Goal: Task Accomplishment & Management: Manage account settings

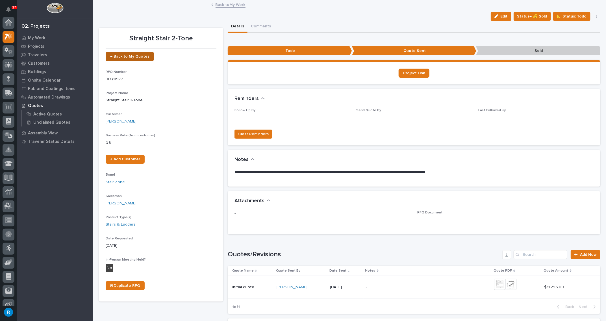
scroll to position [14, 0]
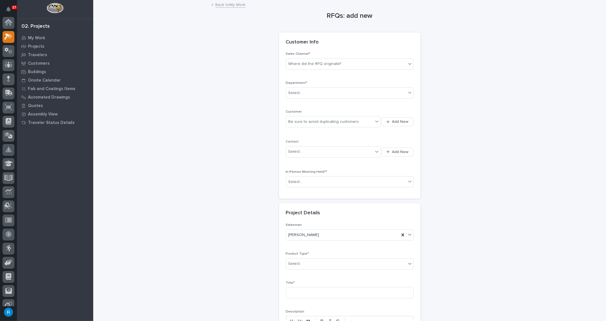
scroll to position [14, 0]
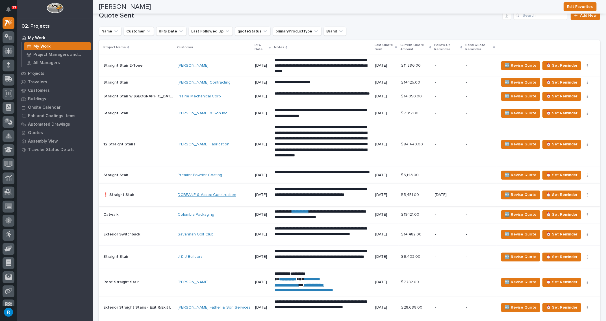
scroll to position [590, 0]
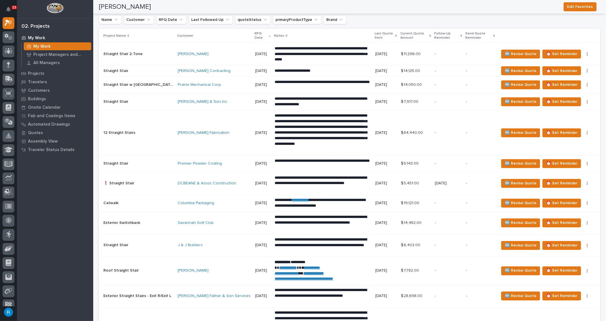
click at [184, 134] on div "[PERSON_NAME] Fabrication" at bounding box center [214, 133] width 73 height 9
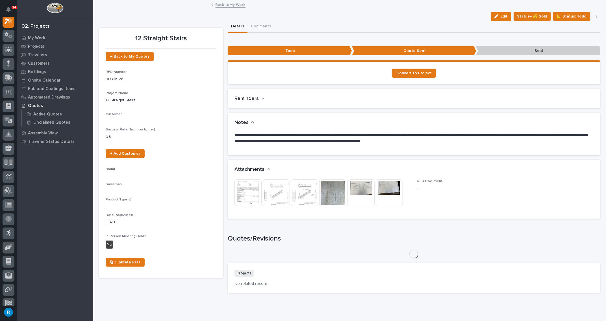
scroll to position [14, 0]
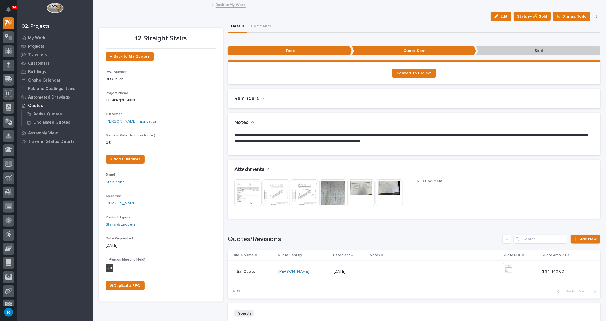
click at [225, 5] on link "Back to My Work" at bounding box center [231, 4] width 30 height 6
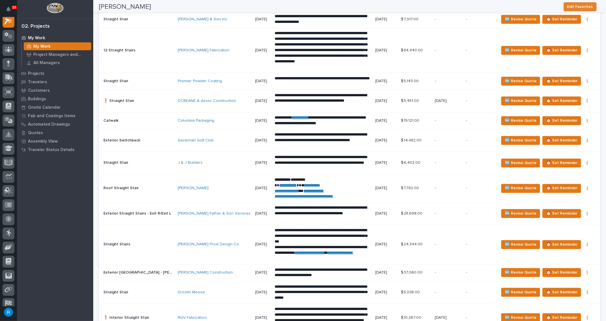
scroll to position [14, 0]
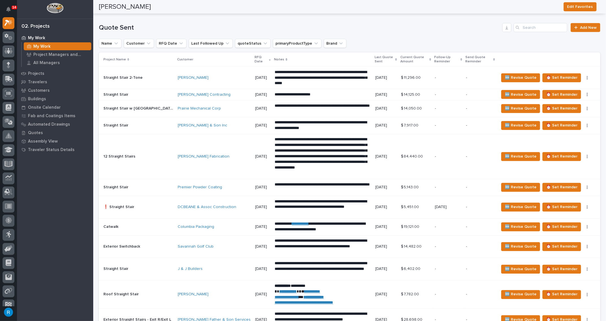
click at [211, 77] on div "Jeremy Sabatini" at bounding box center [214, 77] width 73 height 5
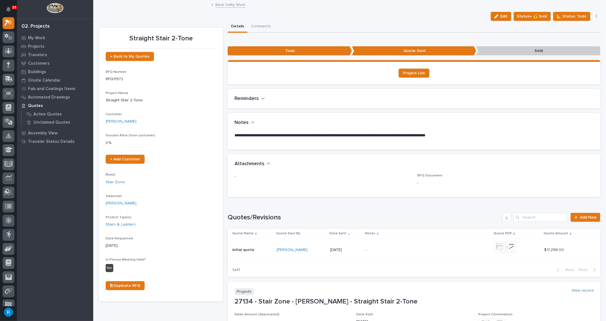
click at [223, 6] on link "Back to My Work" at bounding box center [231, 4] width 30 height 6
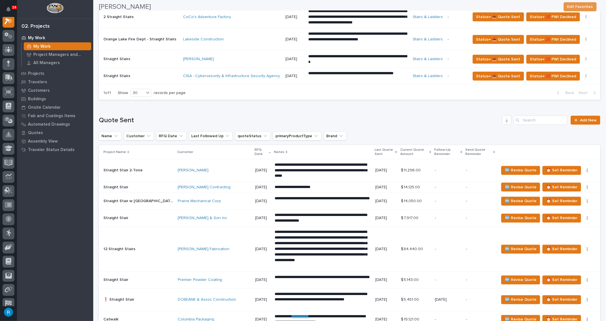
scroll to position [462, 0]
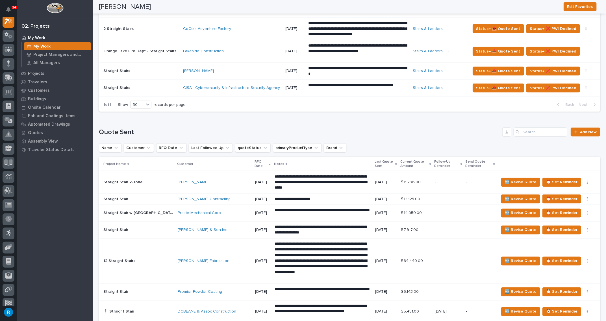
click at [216, 187] on td "Jeremy Sabatini" at bounding box center [213, 182] width 77 height 23
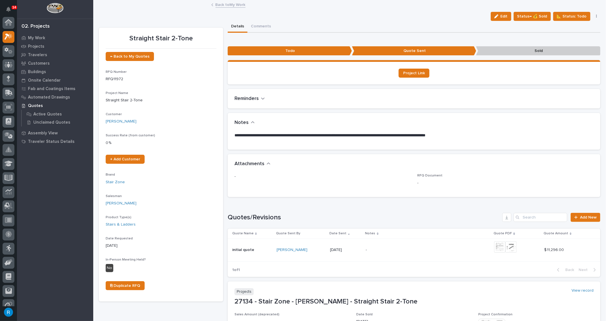
scroll to position [14, 0]
click at [405, 74] on span "Project Link" at bounding box center [414, 73] width 22 height 4
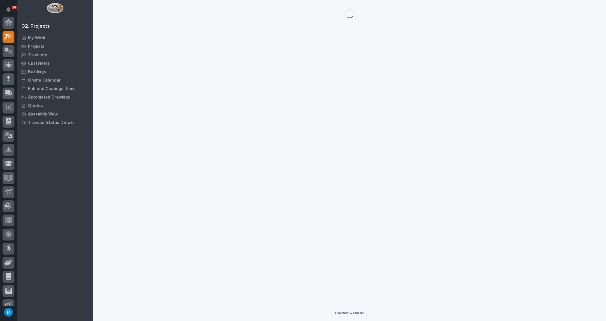
scroll to position [14, 0]
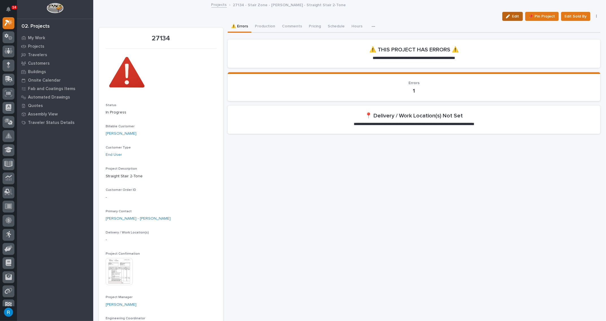
click at [514, 16] on span "Edit" at bounding box center [515, 16] width 7 height 5
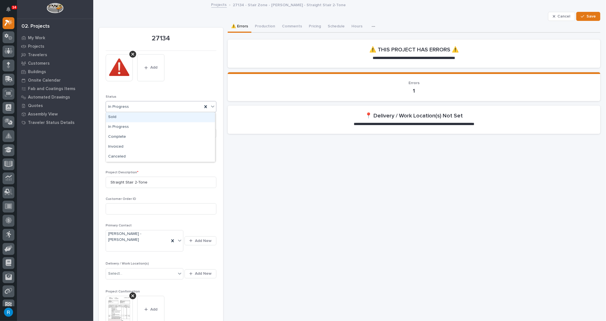
click at [212, 107] on icon at bounding box center [213, 107] width 6 height 6
click at [186, 81] on div "This file cannot be opened Download File Add" at bounding box center [161, 70] width 111 height 32
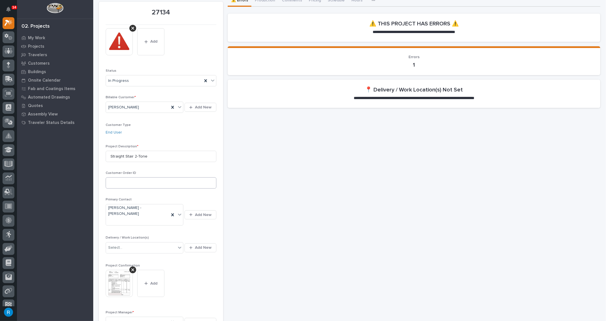
scroll to position [51, 0]
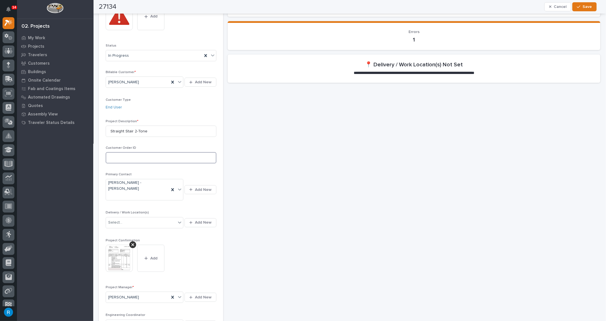
click at [114, 157] on input at bounding box center [161, 157] width 111 height 11
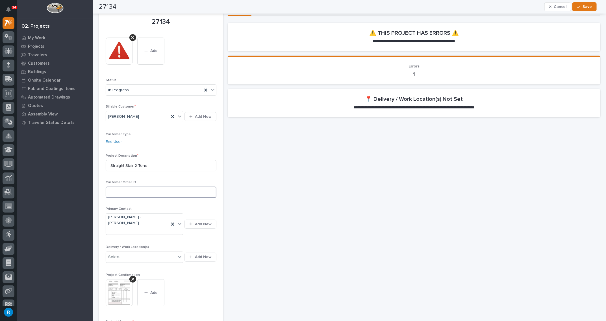
scroll to position [0, 0]
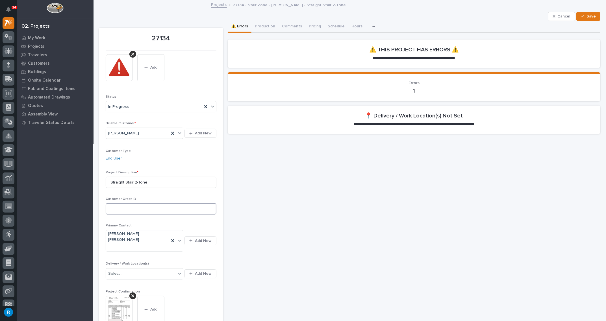
click at [113, 207] on input at bounding box center [161, 208] width 111 height 11
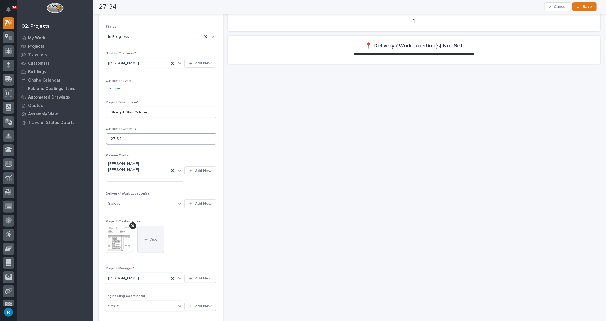
scroll to position [77, 0]
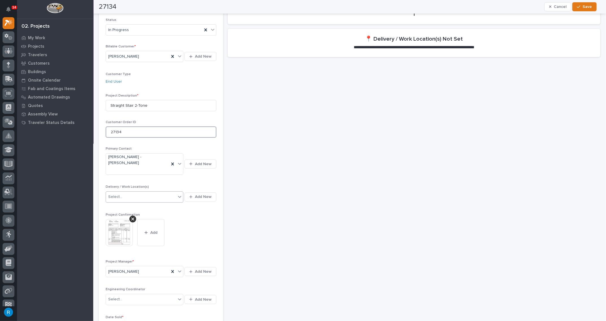
type input "27134"
click at [179, 194] on icon at bounding box center [180, 197] width 6 height 6
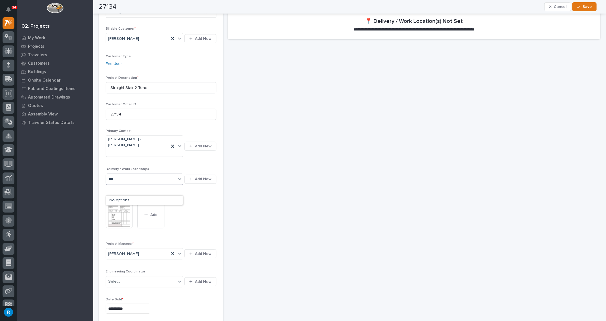
scroll to position [103, 0]
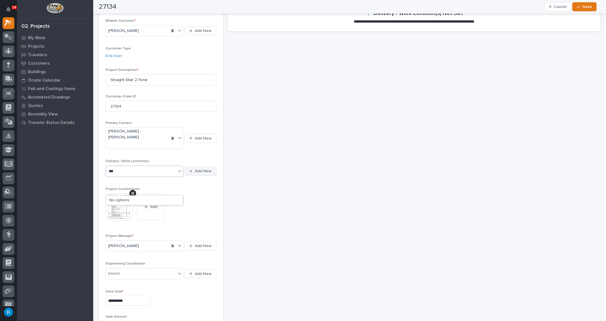
type input "***"
click at [201, 169] on span "Add New" at bounding box center [203, 171] width 17 height 5
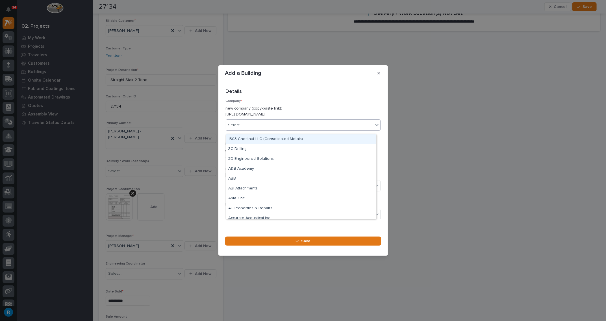
click at [251, 129] on div "Select..." at bounding box center [299, 125] width 147 height 9
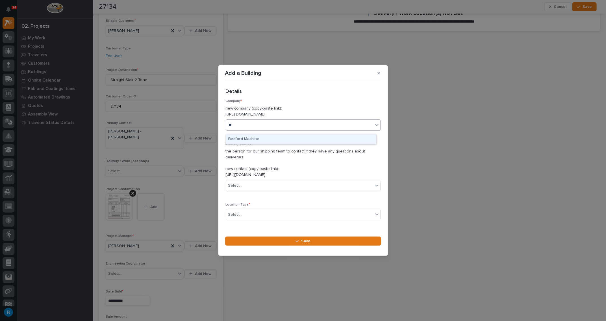
type input "*"
type input "******"
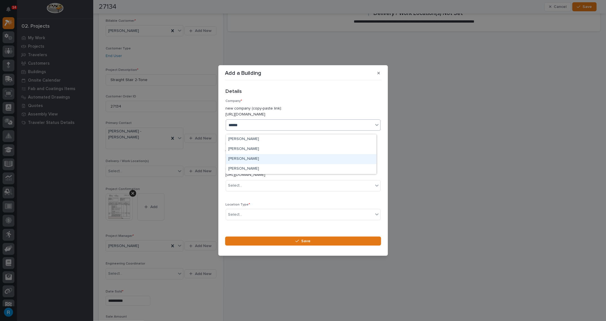
click at [242, 160] on div "Jeremy Sabatini" at bounding box center [301, 159] width 150 height 10
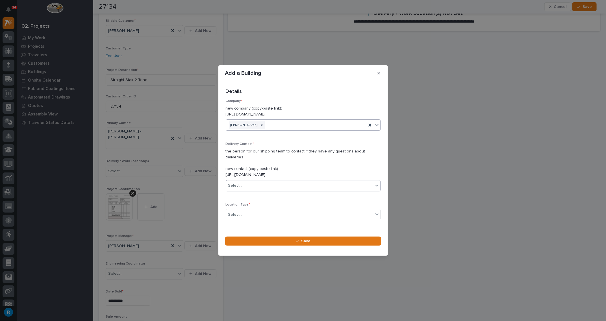
click at [237, 183] on div "Select..." at bounding box center [235, 186] width 14 height 6
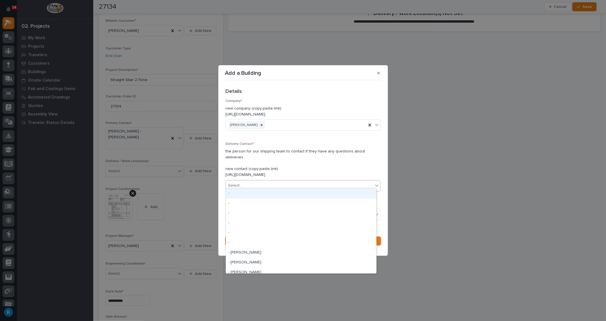
click at [326, 102] on div "Details ••• Company * new company (copy-paste link): https://portal.pwiworks.co…" at bounding box center [303, 157] width 155 height 136
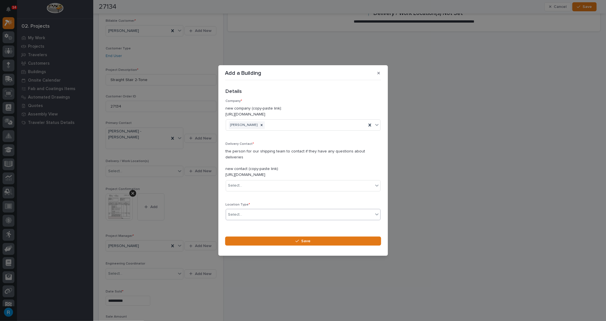
click at [256, 212] on div "Select..." at bounding box center [299, 214] width 147 height 9
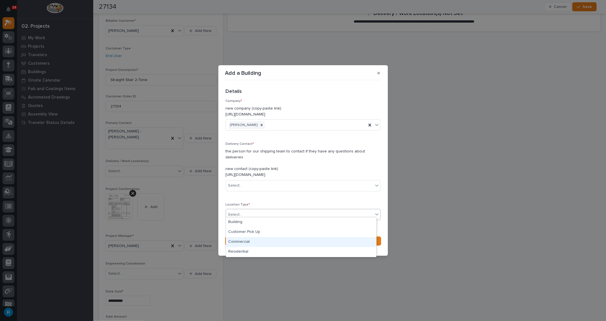
click at [238, 242] on div "Commercial" at bounding box center [301, 242] width 150 height 10
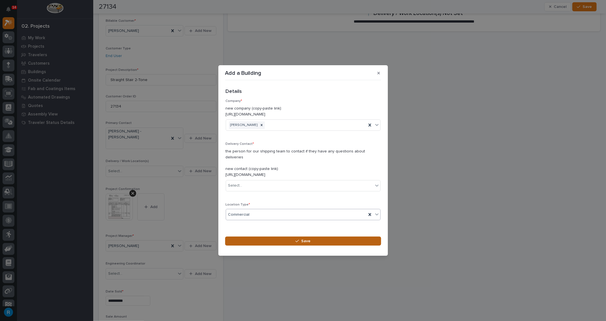
click at [313, 239] on button "Save" at bounding box center [303, 241] width 156 height 9
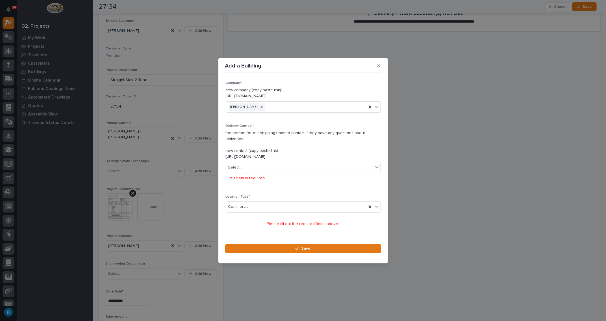
scroll to position [7, 0]
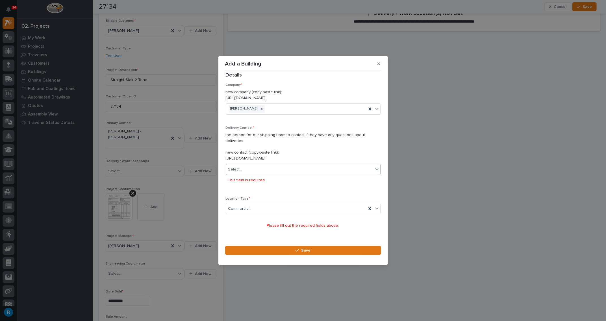
click at [251, 165] on div "Select..." at bounding box center [299, 169] width 147 height 9
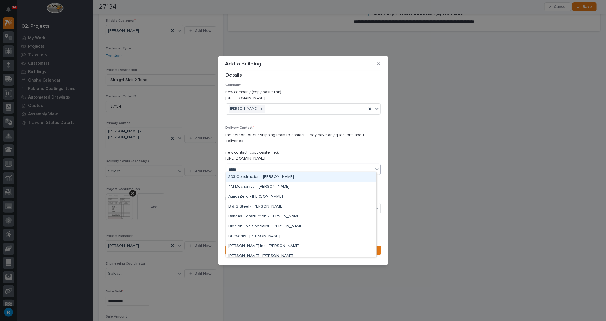
type input "******"
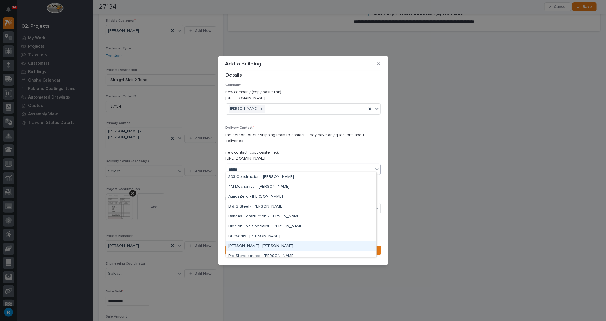
click at [250, 247] on div "Jeremy Sabatini - Jeremy Sabatini" at bounding box center [301, 247] width 150 height 10
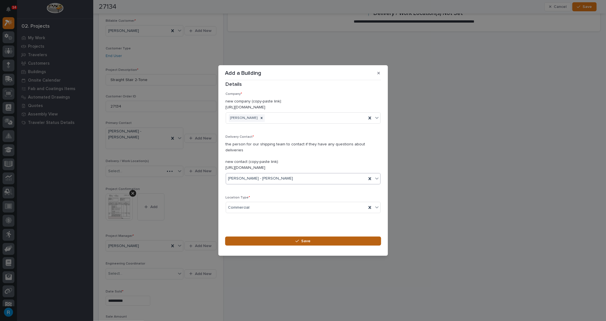
click at [297, 240] on icon "button" at bounding box center [296, 241] width 3 height 3
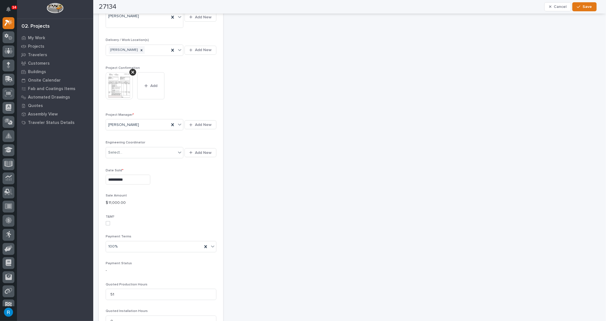
scroll to position [132, 0]
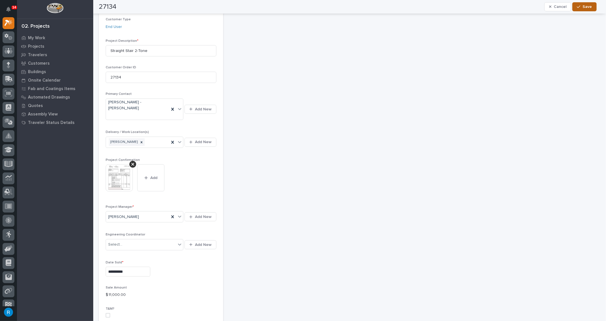
click at [586, 8] on span "Save" at bounding box center [587, 6] width 9 height 5
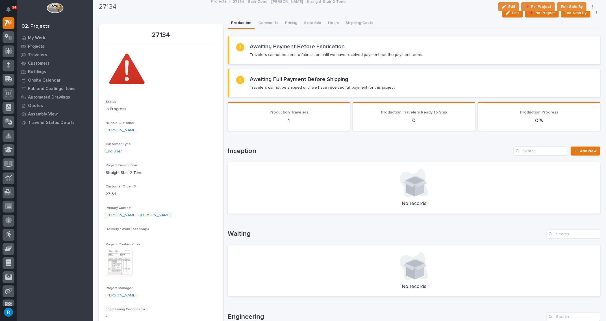
scroll to position [0, 0]
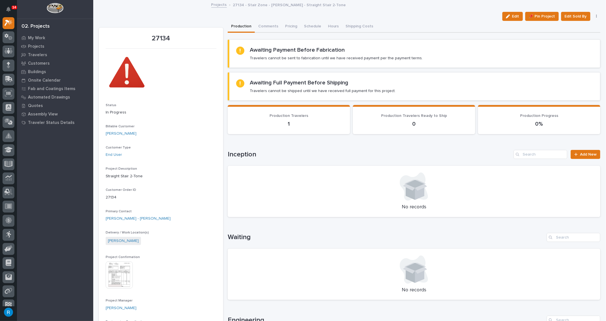
click at [216, 5] on link "Projects" at bounding box center [219, 4] width 16 height 6
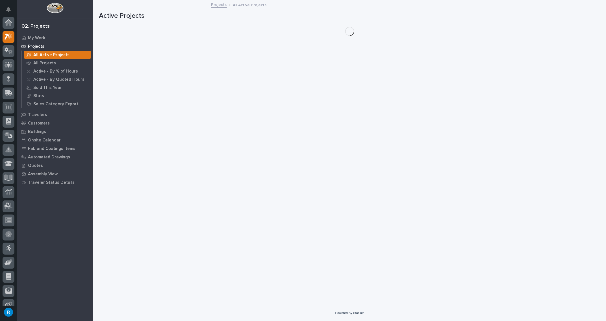
scroll to position [14, 0]
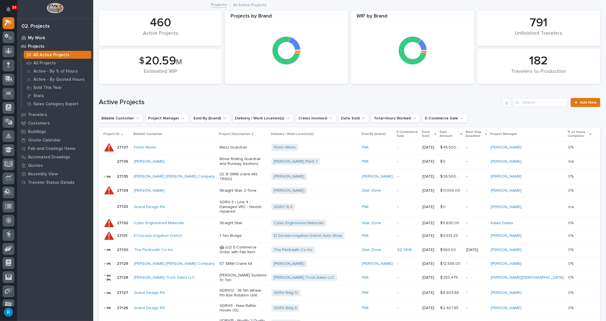
click at [41, 38] on p "My Work" at bounding box center [36, 38] width 17 height 5
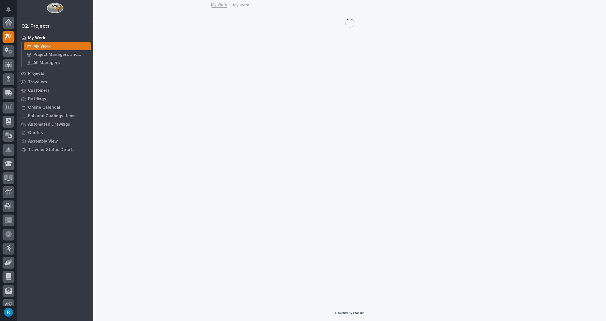
scroll to position [14, 0]
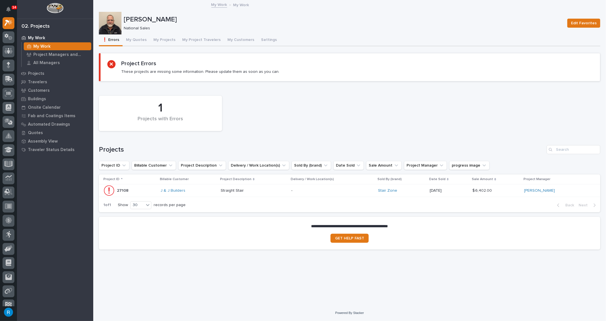
click at [206, 191] on div "J & J Builders" at bounding box center [188, 190] width 55 height 5
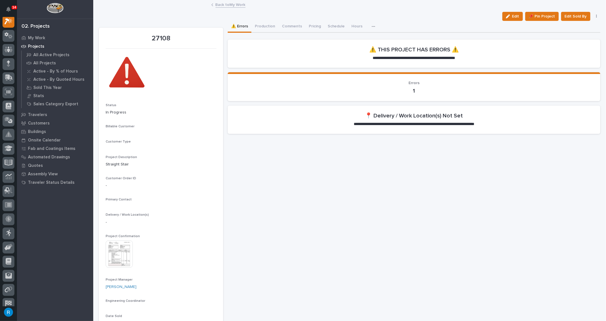
scroll to position [14, 0]
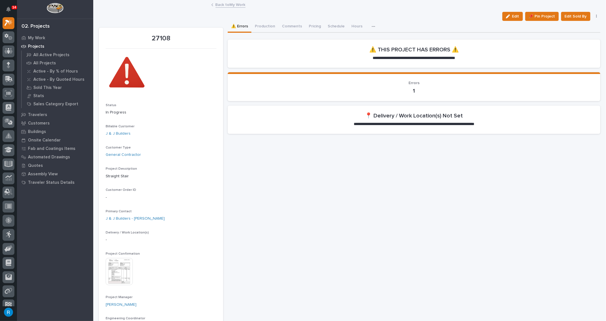
click at [220, 5] on link "Back to My Work" at bounding box center [231, 4] width 30 height 6
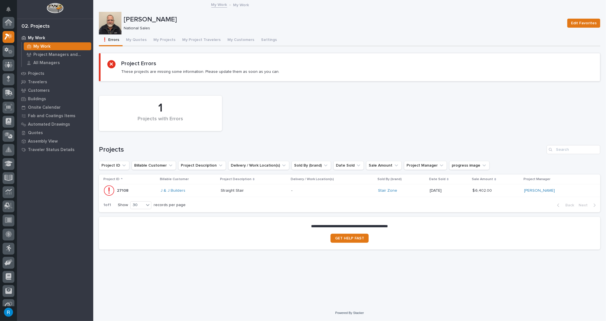
scroll to position [15, 0]
click at [130, 39] on button "My Quotes" at bounding box center [136, 40] width 27 height 12
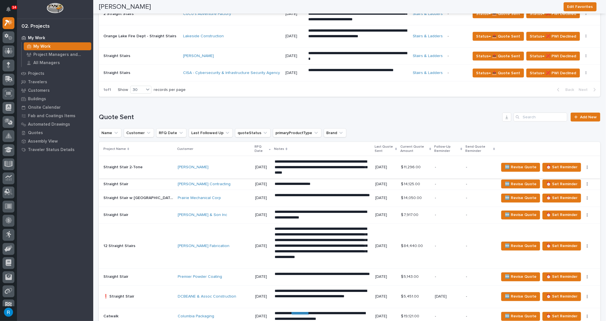
scroll to position [539, 0]
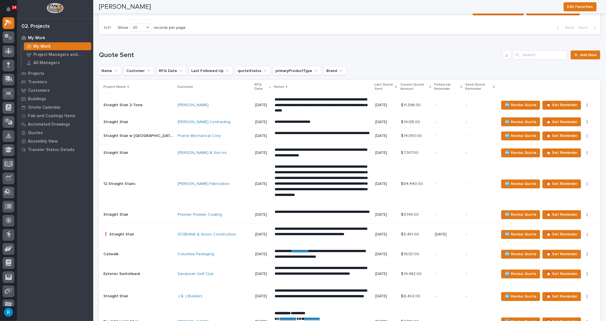
click at [210, 105] on div "Jeremy Sabatini" at bounding box center [214, 105] width 73 height 5
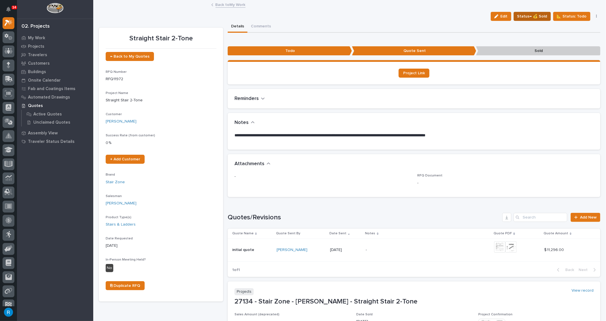
click at [541, 17] on span "Status→ 💰 Sold" at bounding box center [532, 16] width 30 height 7
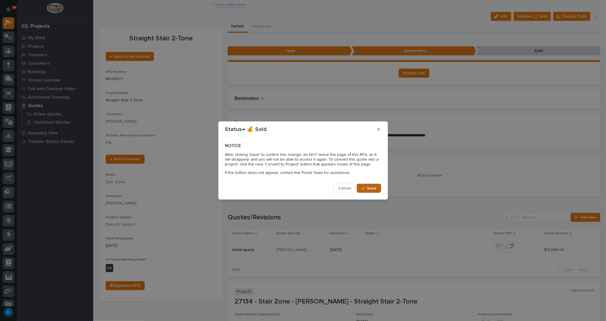
click at [372, 188] on span "Save" at bounding box center [371, 188] width 9 height 5
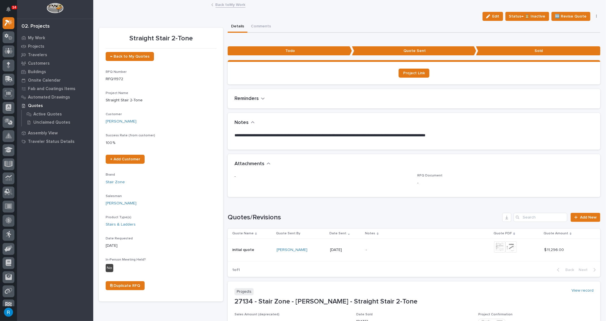
click at [222, 5] on link "Back to My Work" at bounding box center [231, 4] width 30 height 6
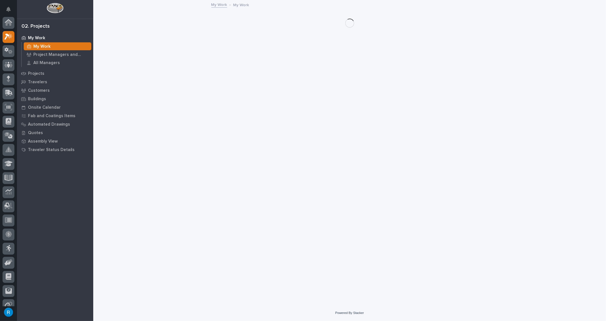
scroll to position [15, 0]
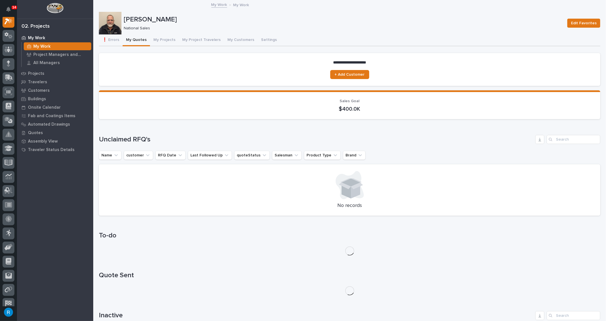
click at [134, 40] on button "My Quotes" at bounding box center [136, 40] width 27 height 12
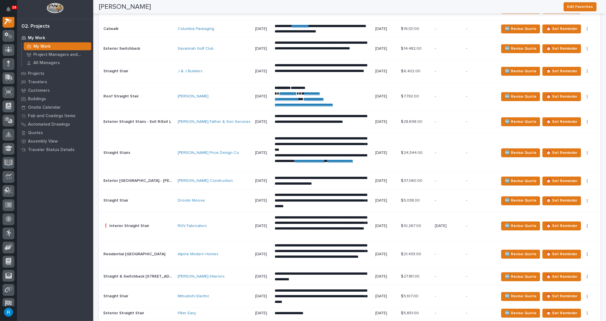
scroll to position [745, 0]
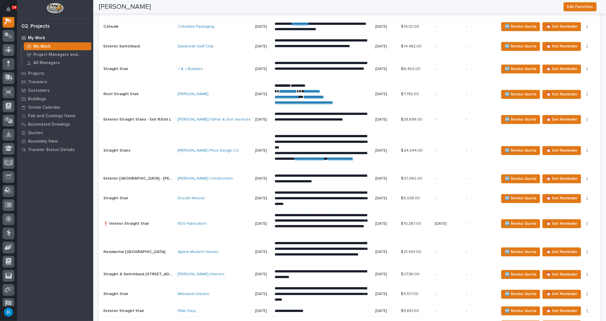
click at [220, 221] on div "RGV Fabricators" at bounding box center [214, 223] width 73 height 5
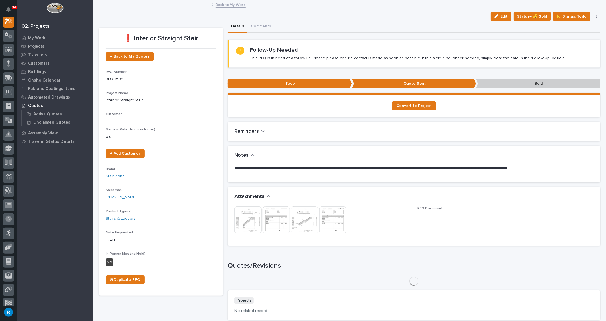
scroll to position [14, 0]
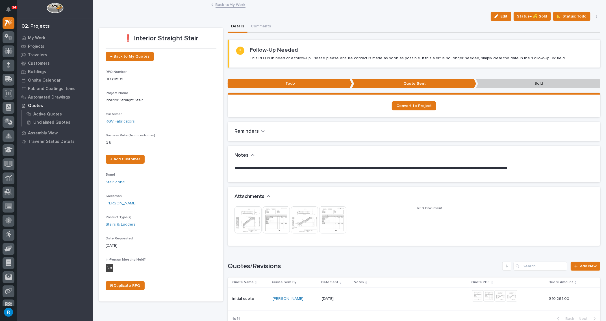
click at [285, 167] on p "**********" at bounding box center [412, 169] width 356 height 6
click at [284, 167] on p "**********" at bounding box center [412, 169] width 356 height 6
click at [231, 5] on link "Back to My Work" at bounding box center [231, 4] width 30 height 6
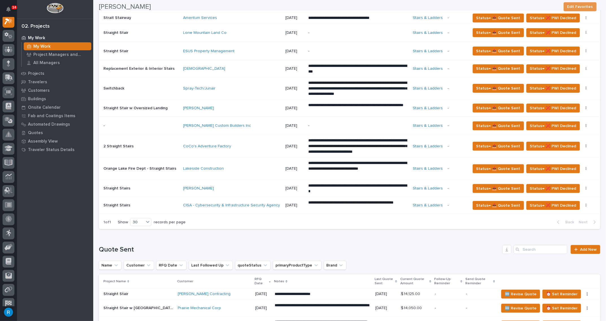
scroll to position [359, 0]
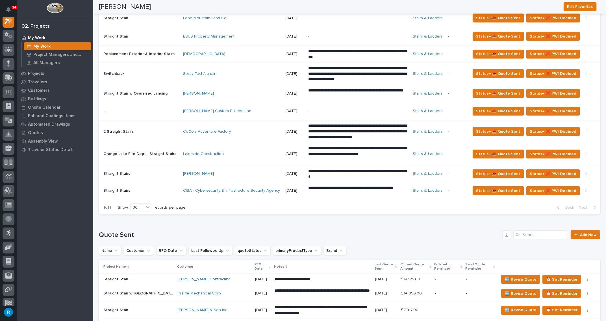
click at [257, 172] on div "[PERSON_NAME]" at bounding box center [232, 173] width 98 height 5
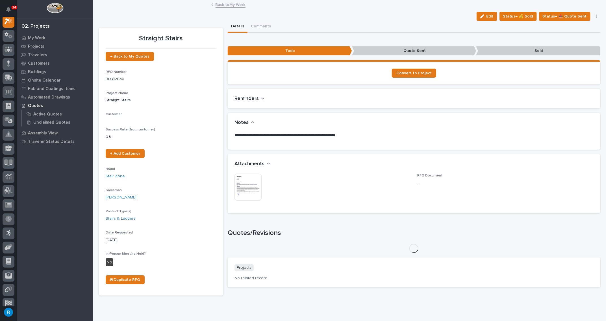
scroll to position [14, 0]
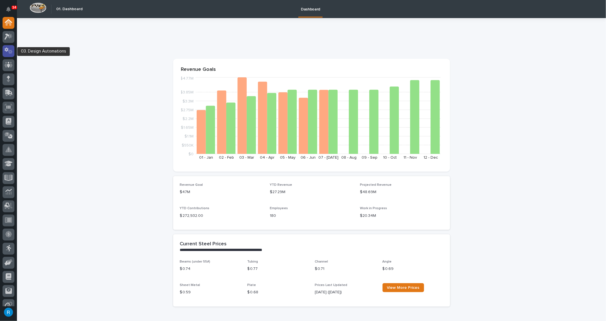
click at [8, 52] on icon at bounding box center [9, 50] width 8 height 6
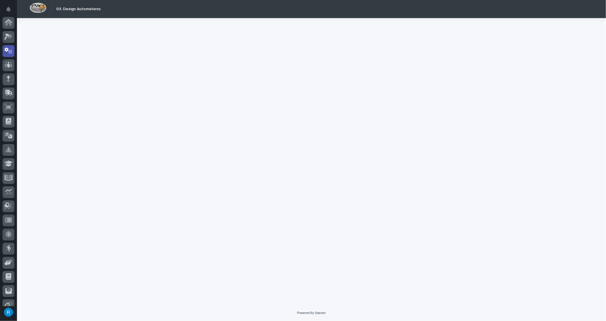
scroll to position [28, 0]
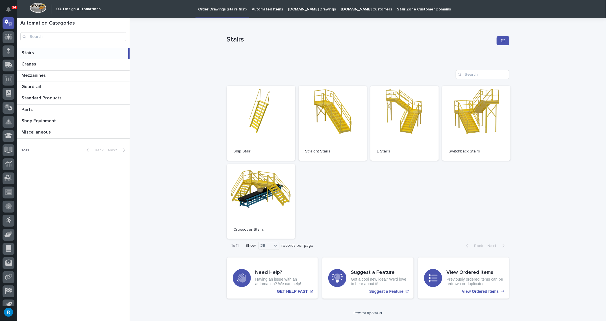
click at [261, 9] on p "Automated Items" at bounding box center [267, 6] width 31 height 12
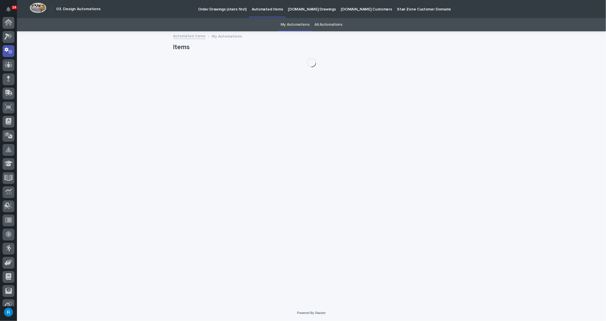
scroll to position [28, 0]
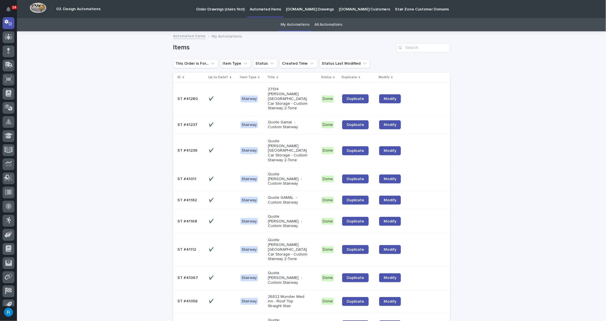
click at [227, 123] on div "✔️ ✔️" at bounding box center [222, 124] width 27 height 9
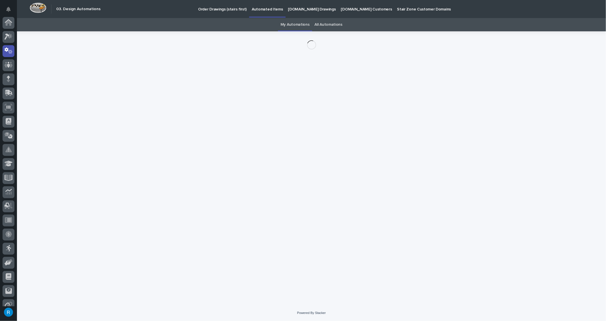
scroll to position [28, 0]
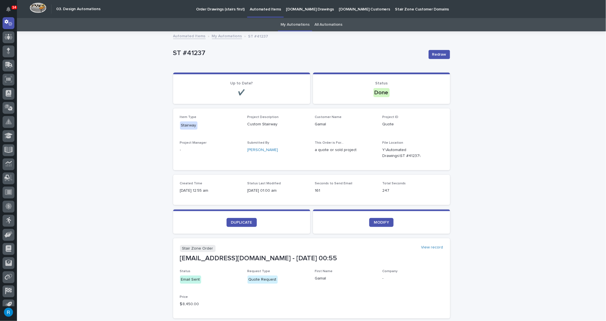
click at [308, 9] on p "[DOMAIN_NAME] Drawings" at bounding box center [310, 6] width 48 height 12
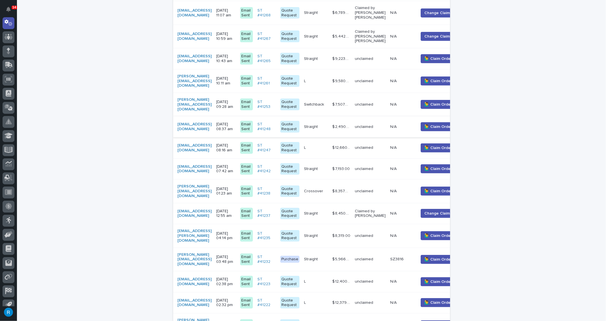
scroll to position [282, 0]
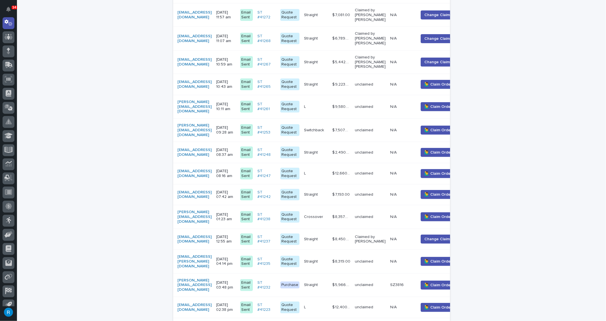
click at [212, 232] on div "[EMAIL_ADDRESS][DOMAIN_NAME]" at bounding box center [195, 239] width 34 height 14
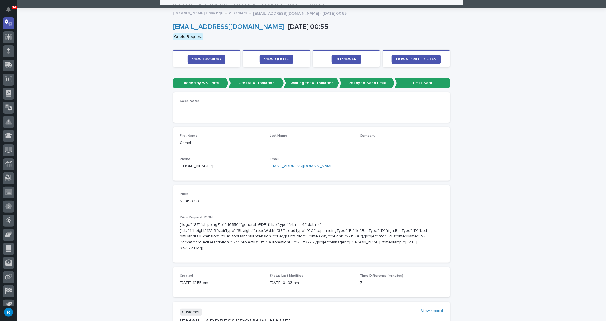
scroll to position [18, 0]
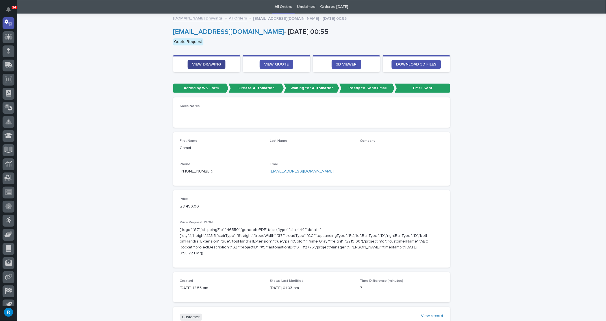
click at [206, 63] on span "VIEW DRAWING" at bounding box center [206, 64] width 29 height 4
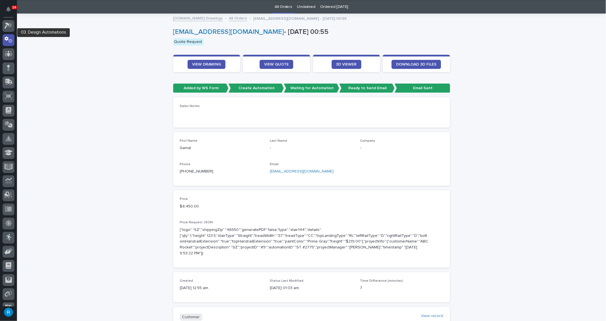
scroll to position [0, 0]
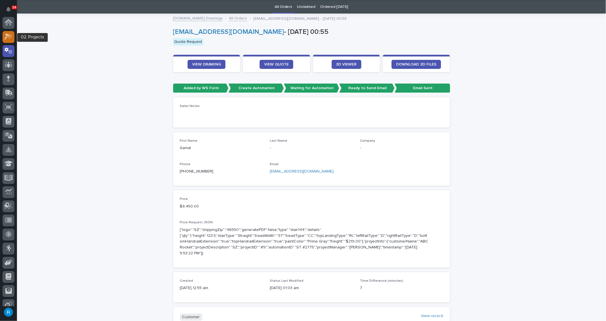
click at [7, 34] on icon at bounding box center [7, 37] width 5 height 6
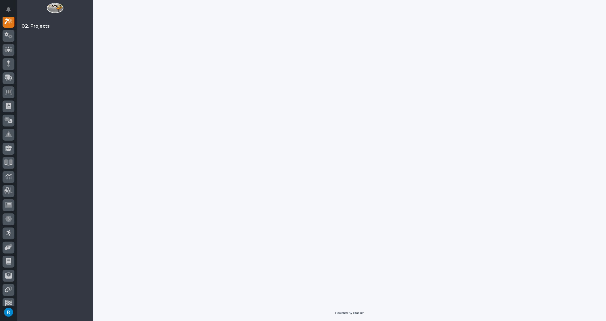
scroll to position [14, 0]
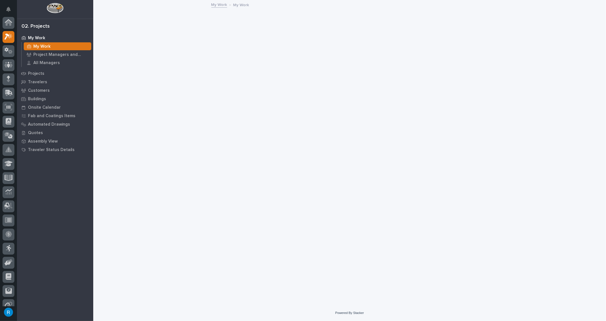
scroll to position [14, 0]
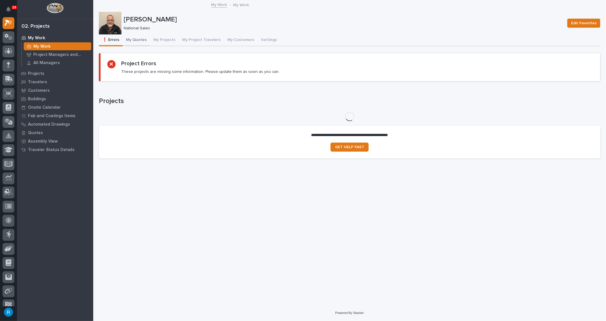
click at [133, 40] on button "My Quotes" at bounding box center [136, 40] width 27 height 12
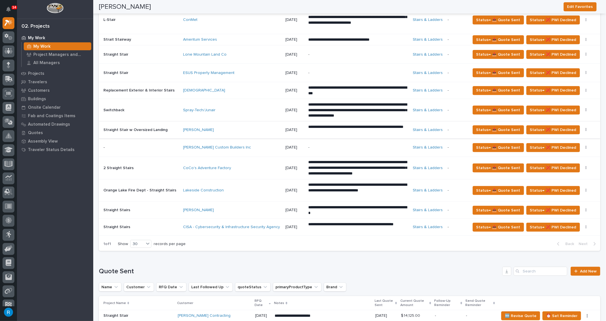
scroll to position [321, 0]
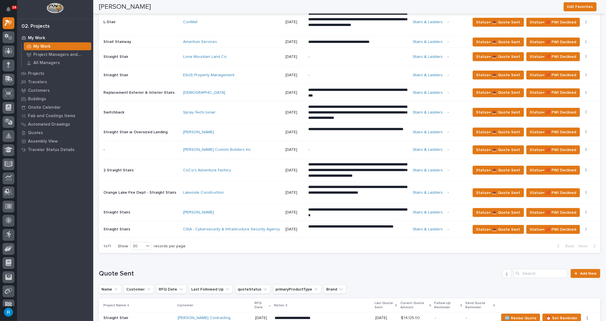
click at [247, 210] on div "[PERSON_NAME]" at bounding box center [232, 212] width 98 height 5
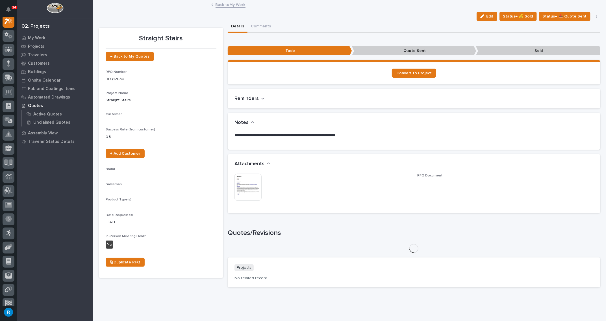
scroll to position [14, 0]
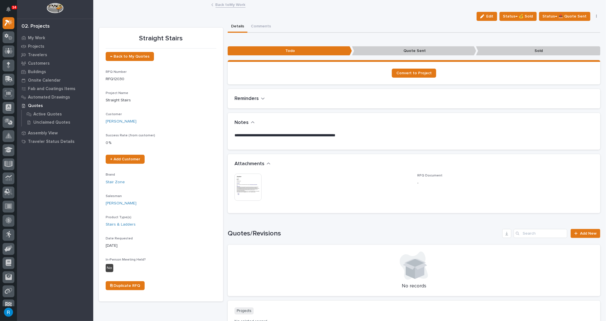
click at [321, 135] on p "**********" at bounding box center [412, 136] width 356 height 6
click at [321, 134] on p "**********" at bounding box center [412, 136] width 356 height 6
click at [490, 16] on span "Edit" at bounding box center [489, 16] width 7 height 5
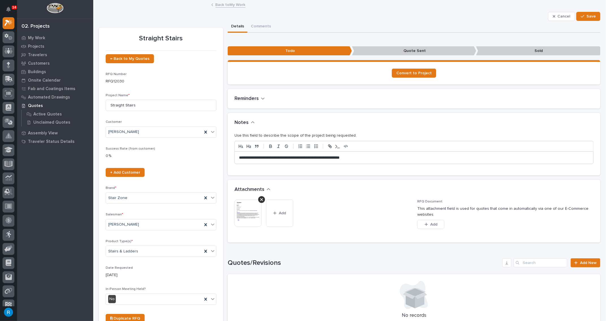
click at [325, 156] on p "**********" at bounding box center [412, 158] width 347 height 6
click at [587, 17] on span "Save" at bounding box center [590, 16] width 9 height 5
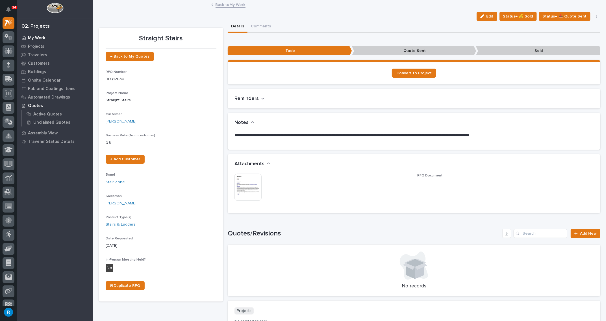
click at [42, 37] on p "My Work" at bounding box center [36, 38] width 17 height 5
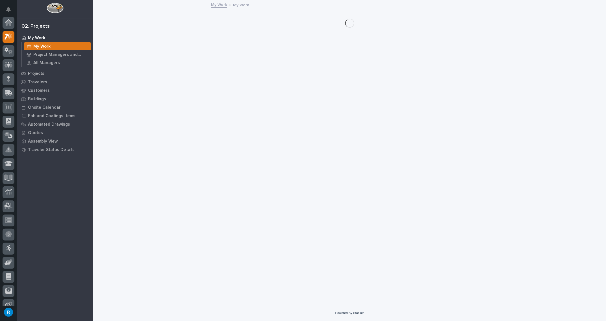
scroll to position [14, 0]
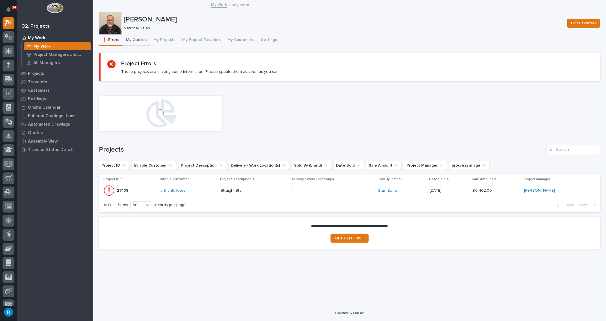
click at [129, 40] on button "My Quotes" at bounding box center [136, 40] width 27 height 12
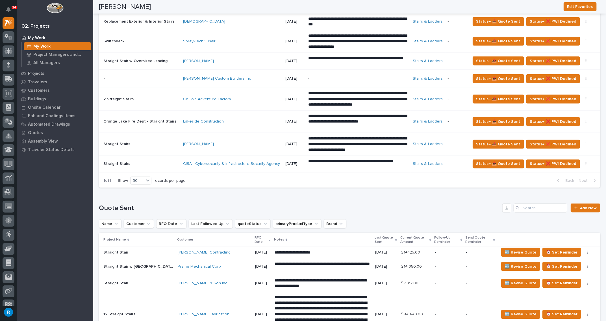
scroll to position [385, 0]
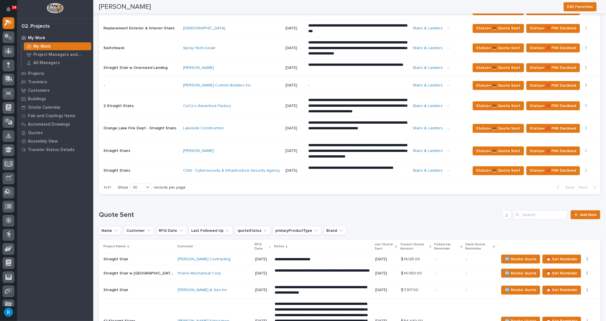
click at [254, 129] on div "Lakeside Construction" at bounding box center [232, 128] width 98 height 9
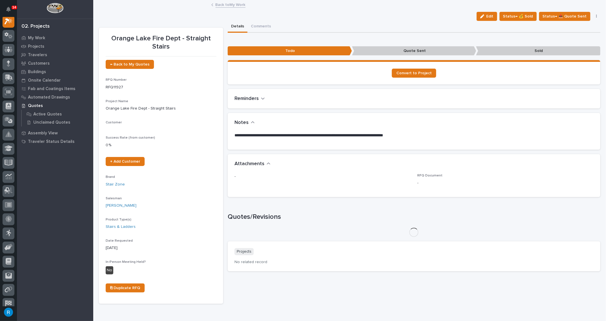
scroll to position [14, 0]
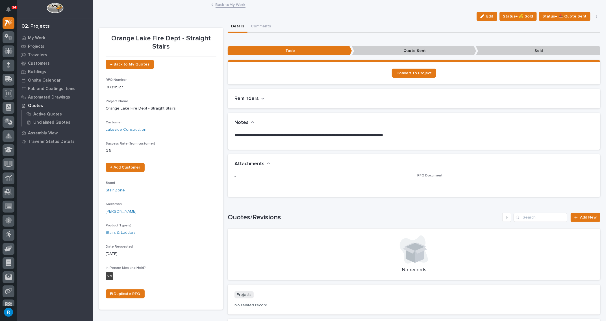
drag, startPoint x: 277, startPoint y: 134, endPoint x: 277, endPoint y: 140, distance: 6.0
click at [276, 134] on p "**********" at bounding box center [412, 136] width 356 height 6
click at [489, 18] on span "Edit" at bounding box center [489, 16] width 7 height 5
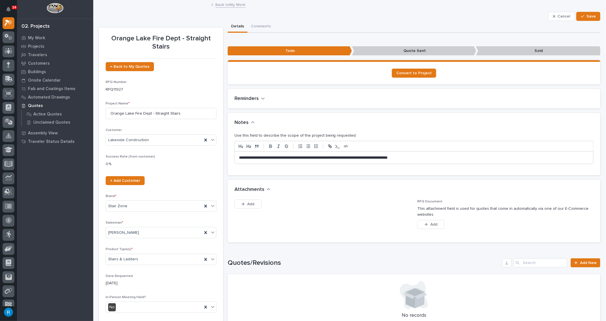
click at [281, 157] on p "**********" at bounding box center [412, 158] width 347 height 6
